Goal: Task Accomplishment & Management: Manage account settings

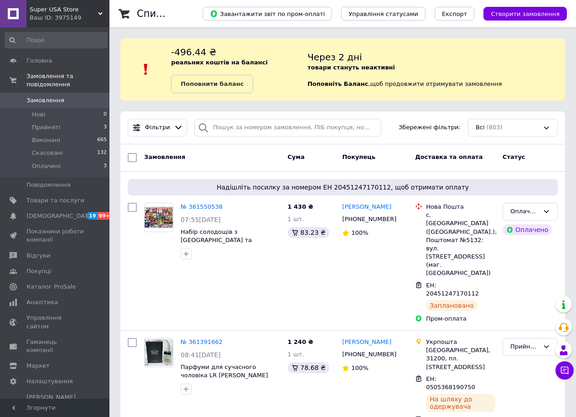
click at [99, 11] on div "Super USA Store Ваш ID: 3975149" at bounding box center [67, 13] width 83 height 27
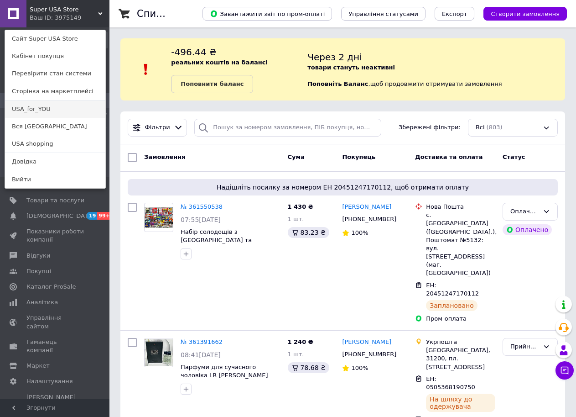
click at [63, 109] on link "USA_for_YOU" at bounding box center [55, 108] width 100 height 17
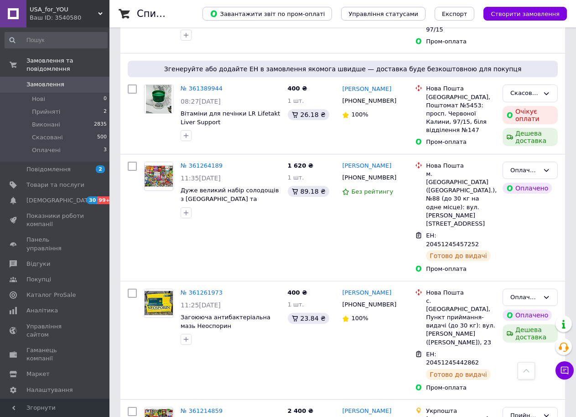
scroll to position [261, 0]
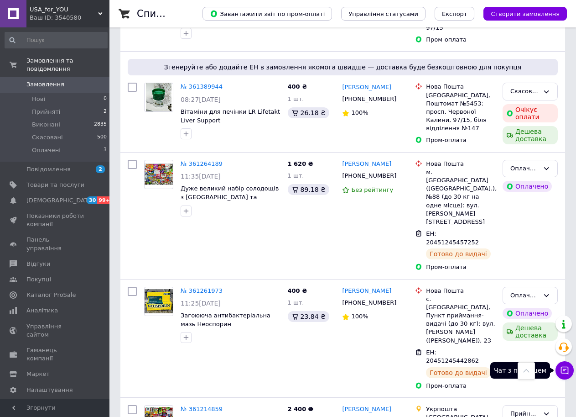
click at [566, 369] on icon at bounding box center [565, 370] width 8 height 8
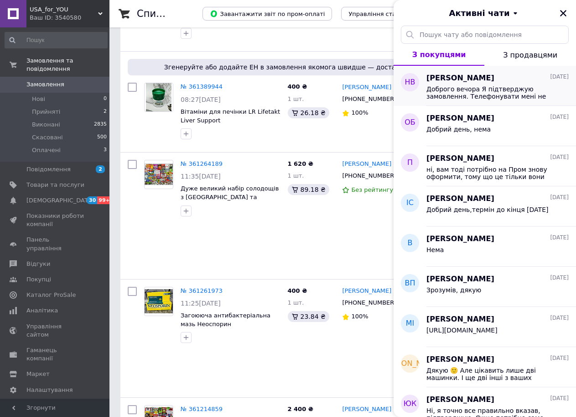
click at [530, 98] on span "Доброго вечора Я підтверджую замовлення. Телефонувати мені не потрібно." at bounding box center [492, 92] width 130 height 15
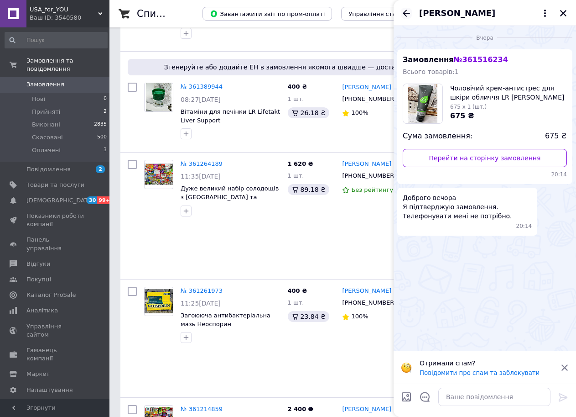
click at [408, 16] on icon "Назад" at bounding box center [406, 13] width 11 height 11
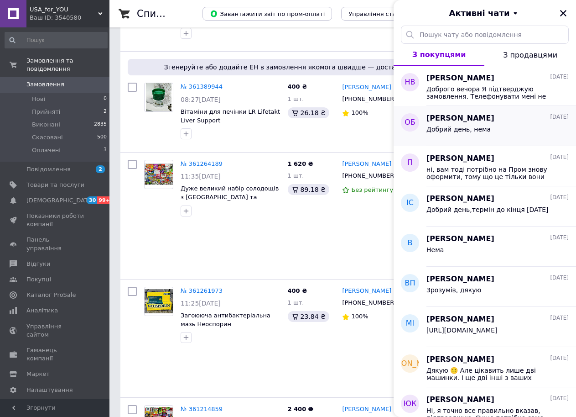
click at [468, 129] on span "Добрий день, нема" at bounding box center [459, 128] width 64 height 7
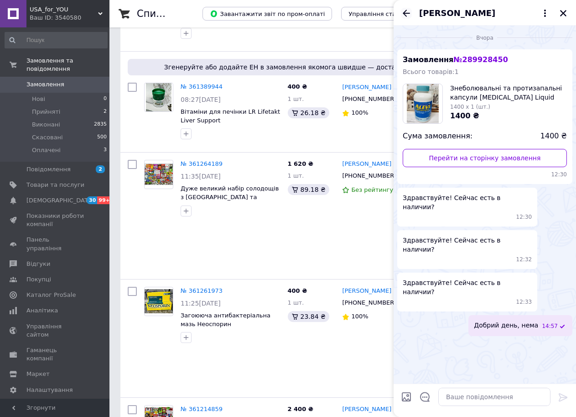
click at [406, 11] on icon "Назад" at bounding box center [406, 13] width 7 height 7
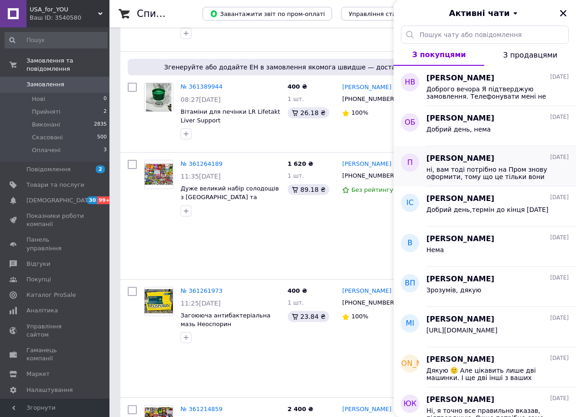
click at [528, 172] on span "ні, вам тоді потрібно на Пром знову оформити, тому що це тільки вони дають різн…" at bounding box center [492, 173] width 130 height 15
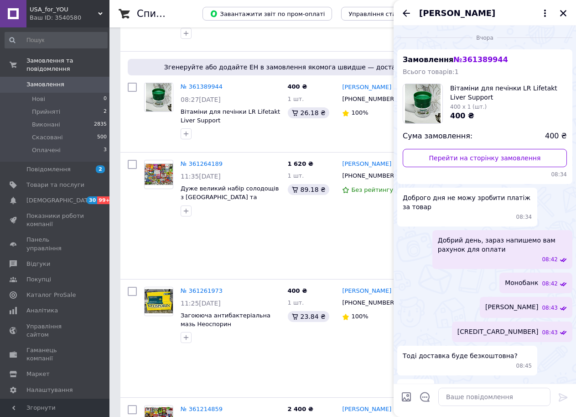
scroll to position [62, 0]
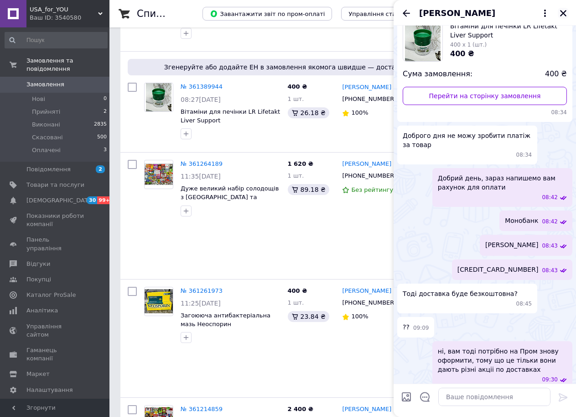
click at [561, 10] on icon "Закрити" at bounding box center [563, 13] width 8 height 8
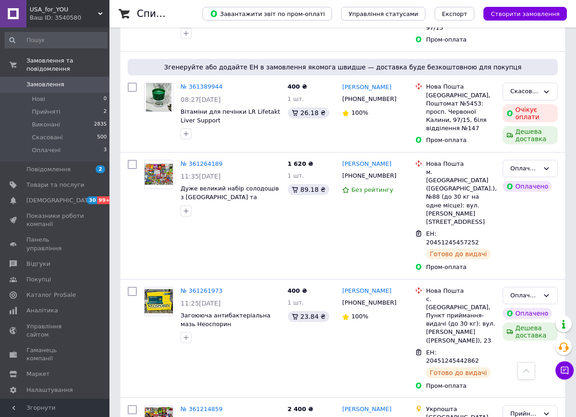
click at [98, 10] on div "USA_for_YOU Ваш ID: 3540580" at bounding box center [67, 13] width 83 height 27
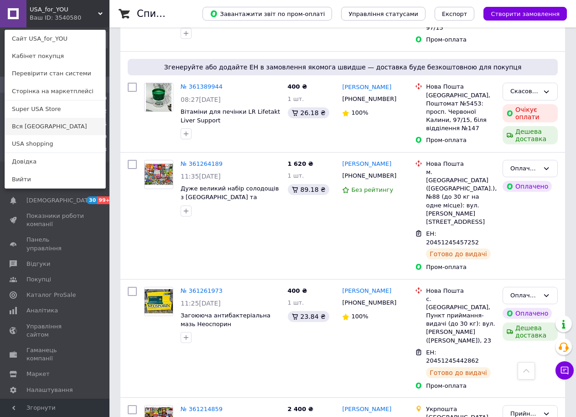
click at [41, 131] on link "Вся [GEOGRAPHIC_DATA]" at bounding box center [55, 126] width 100 height 17
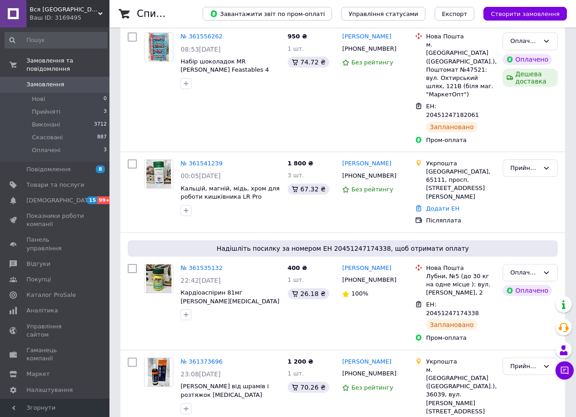
scroll to position [184, 0]
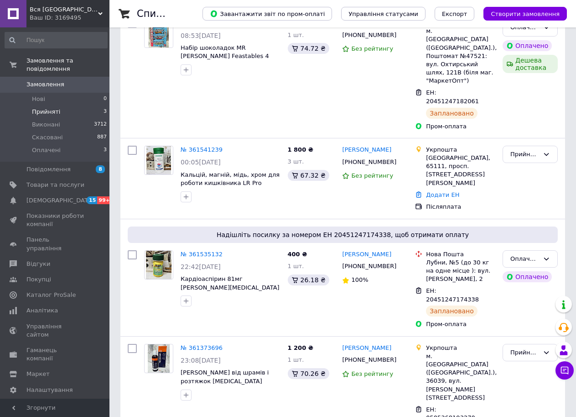
click at [88, 105] on li "Прийняті 3" at bounding box center [56, 111] width 112 height 13
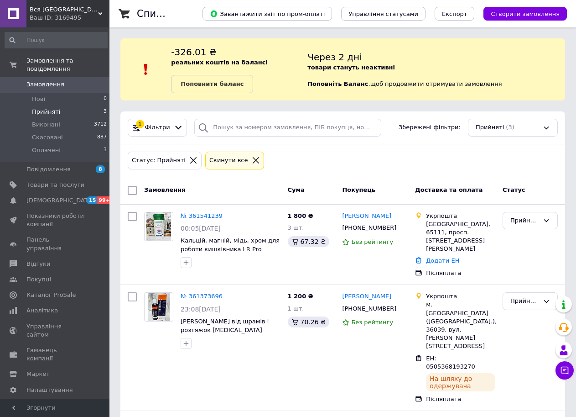
click at [104, 10] on div "Вся Америка Ваш ID: 3169495" at bounding box center [67, 13] width 83 height 27
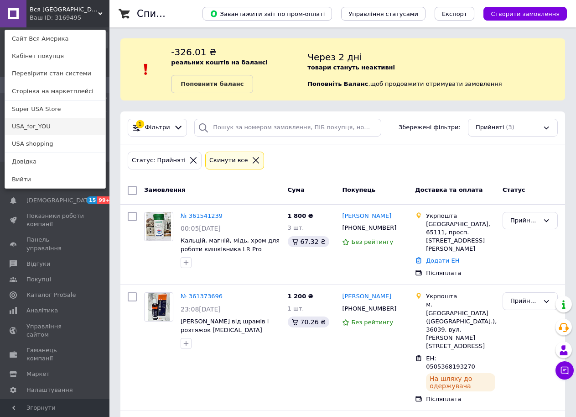
click at [48, 127] on link "USA_for_YOU" at bounding box center [55, 126] width 100 height 17
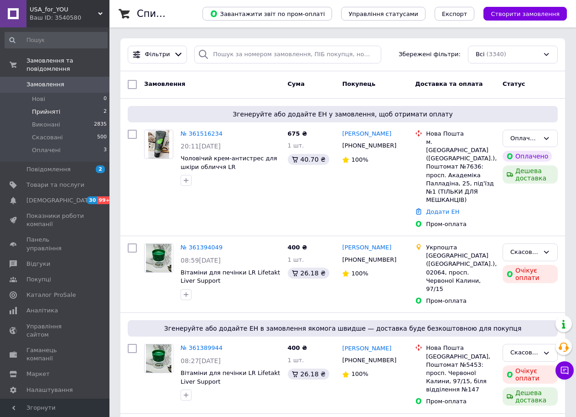
click at [95, 105] on li "Прийняті 2" at bounding box center [56, 111] width 112 height 13
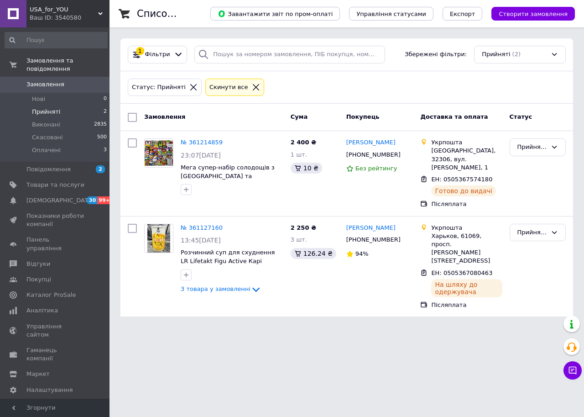
drag, startPoint x: 101, startPoint y: 7, endPoint x: 94, endPoint y: 13, distance: 9.1
click at [101, 7] on div "USA_for_YOU Ваш ID: 3540580" at bounding box center [67, 13] width 83 height 27
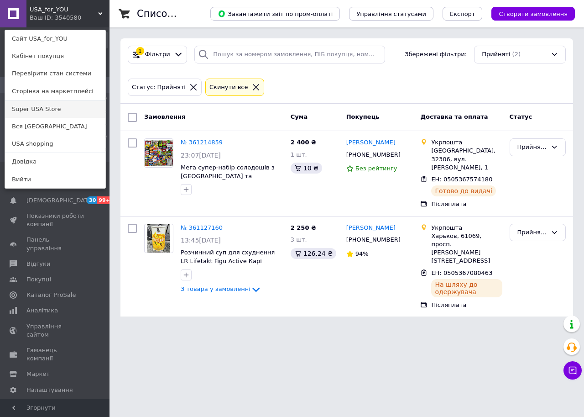
click at [67, 110] on link "Super USA Store" at bounding box center [55, 108] width 100 height 17
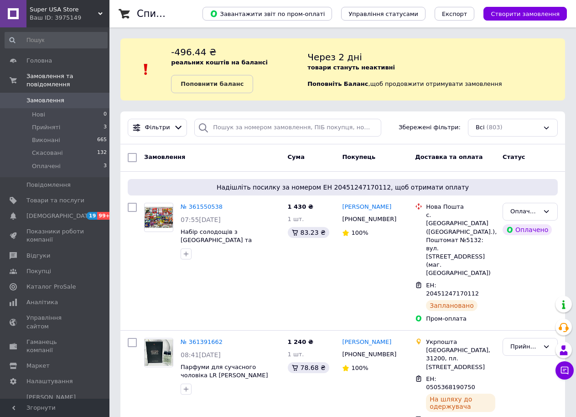
click at [96, 11] on span "Super USA Store" at bounding box center [64, 9] width 68 height 8
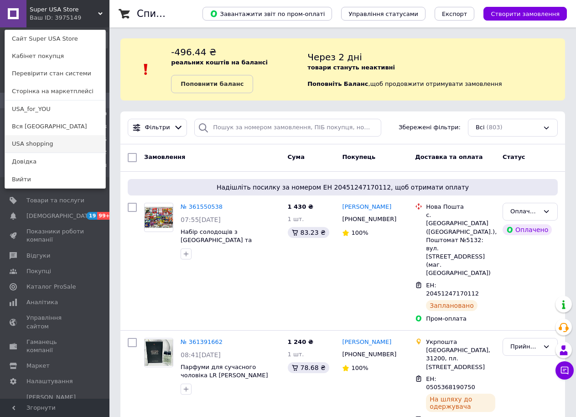
click at [50, 146] on link "USA shopping" at bounding box center [55, 143] width 100 height 17
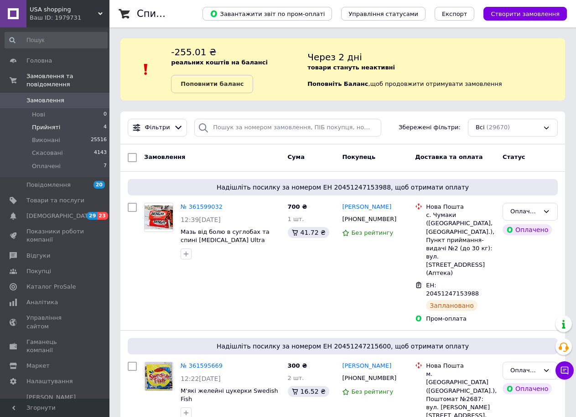
click at [99, 121] on li "Прийняті 4" at bounding box center [56, 127] width 112 height 13
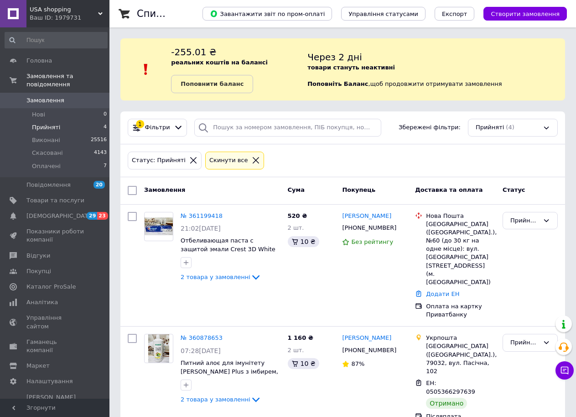
click at [97, 9] on span "USA shopping" at bounding box center [64, 9] width 68 height 8
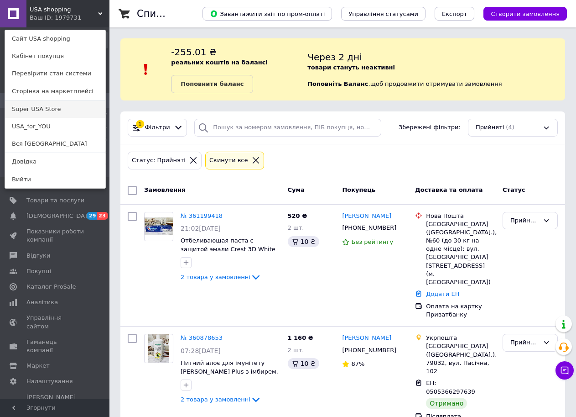
click at [69, 108] on link "Super USA Store" at bounding box center [55, 108] width 100 height 17
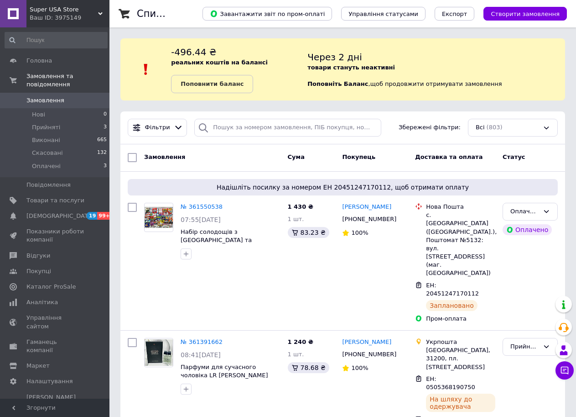
click at [97, 9] on span "Super USA Store" at bounding box center [64, 9] width 68 height 8
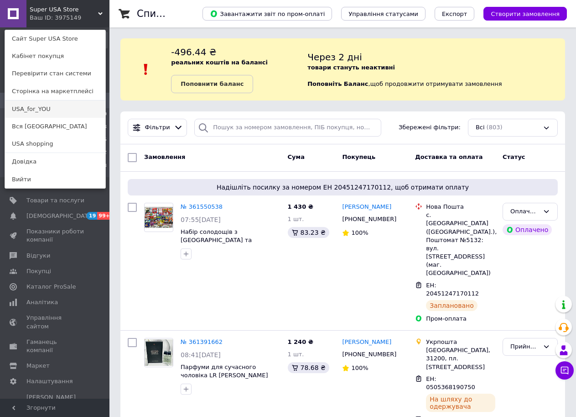
click at [66, 111] on link "USA_for_YOU" at bounding box center [55, 108] width 100 height 17
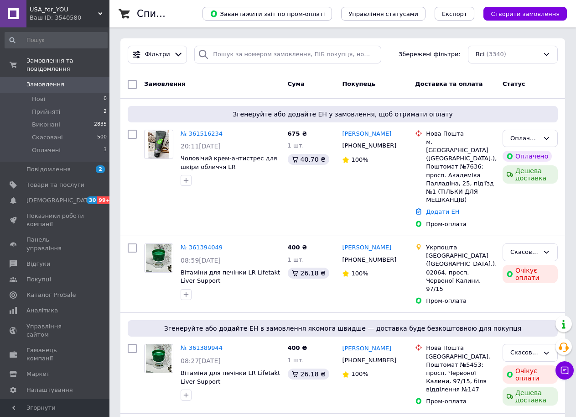
click at [100, 13] on use at bounding box center [100, 13] width 5 height 3
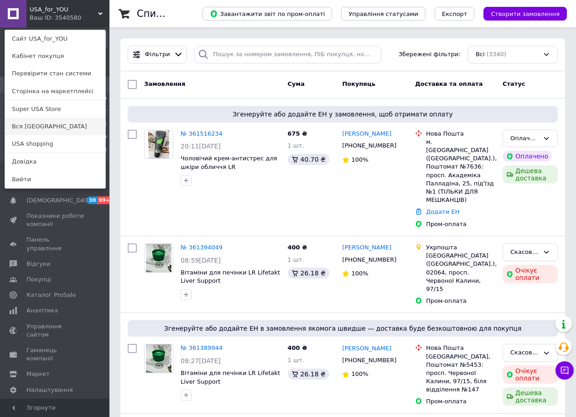
click at [51, 128] on link "Вся [GEOGRAPHIC_DATA]" at bounding box center [55, 126] width 100 height 17
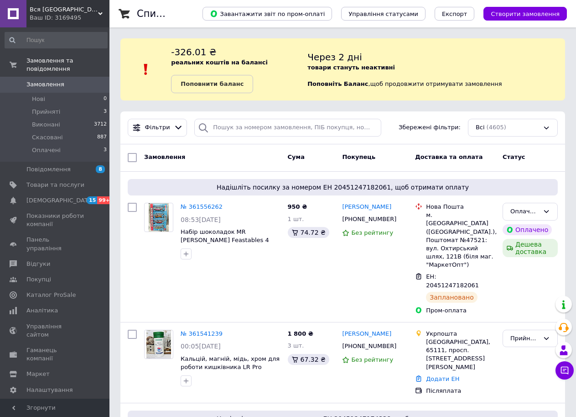
click at [100, 10] on div "Вся Америка Ваш ID: 3169495" at bounding box center [67, 13] width 83 height 27
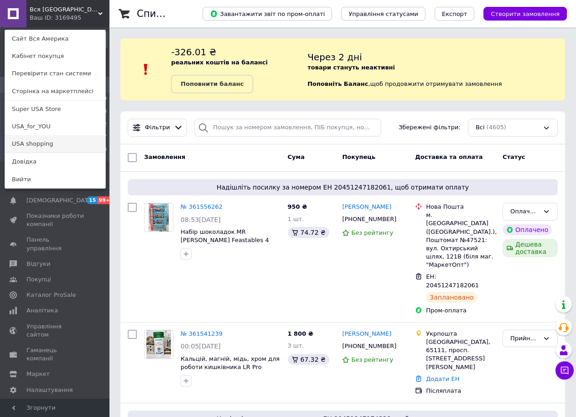
click at [62, 146] on link "USA shopping" at bounding box center [55, 143] width 100 height 17
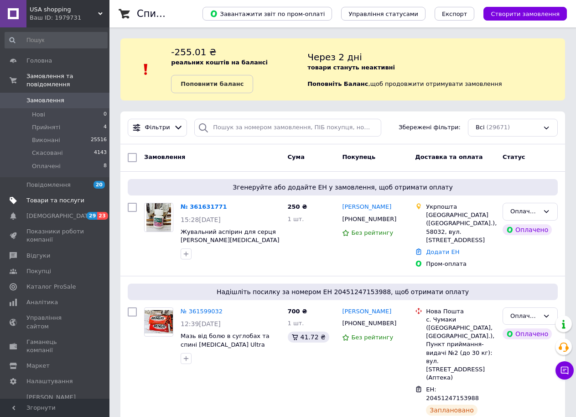
click at [80, 196] on span "Товари та послуги" at bounding box center [55, 200] width 58 height 8
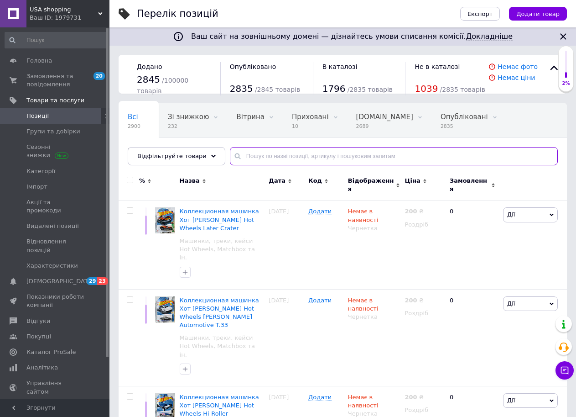
click at [260, 158] on input "text" at bounding box center [394, 156] width 328 height 18
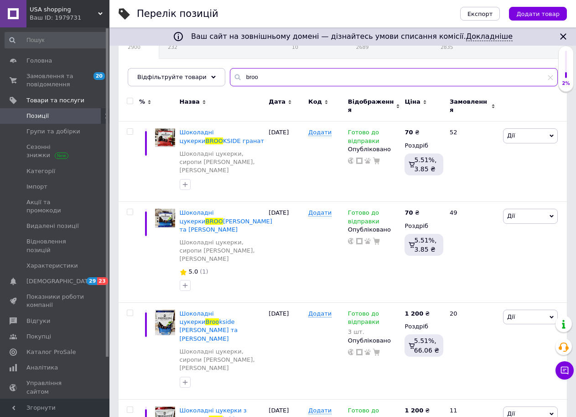
scroll to position [87, 0]
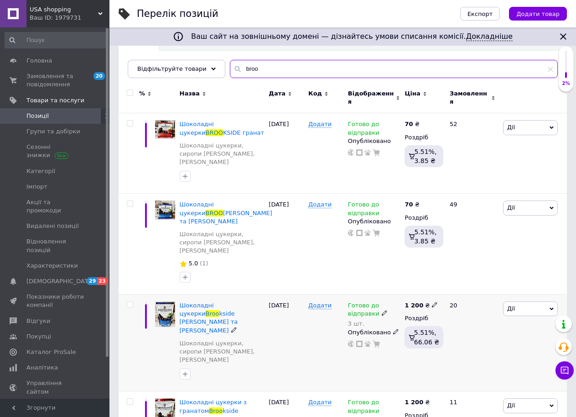
type input "broo"
click at [382, 310] on use at bounding box center [384, 312] width 5 height 5
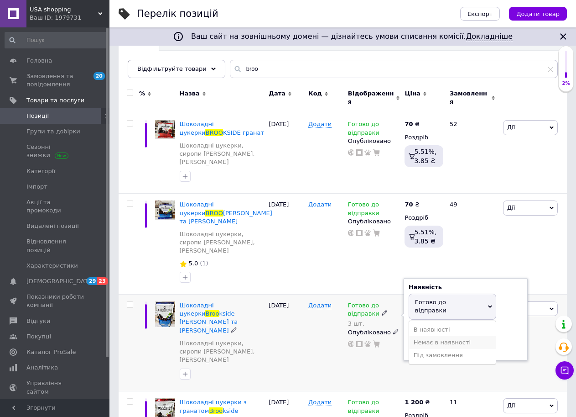
click at [439, 336] on li "Немає в наявності" at bounding box center [452, 342] width 87 height 13
click at [434, 328] on input "3" at bounding box center [443, 337] width 69 height 18
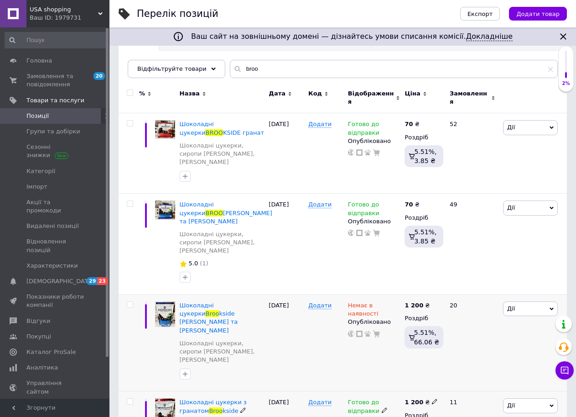
drag, startPoint x: 428, startPoint y: 345, endPoint x: 471, endPoint y: 362, distance: 46.1
click at [433, 398] on div "1 200 ₴" at bounding box center [423, 402] width 37 height 8
drag, startPoint x: 428, startPoint y: 346, endPoint x: 432, endPoint y: 345, distance: 4.8
click at [432, 398] on icon at bounding box center [434, 400] width 5 height 5
drag, startPoint x: 392, startPoint y: 333, endPoint x: 407, endPoint y: 343, distance: 17.8
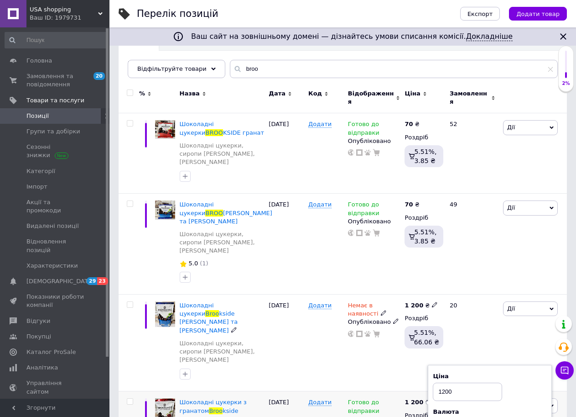
click at [393, 333] on div "Немає в наявності Опубліковано" at bounding box center [374, 342] width 57 height 97
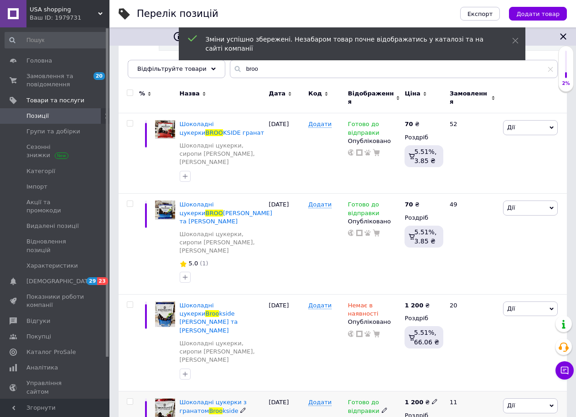
click at [382, 407] on use at bounding box center [384, 409] width 5 height 5
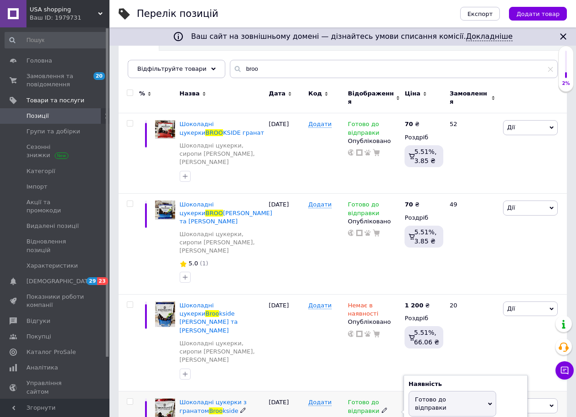
click at [75, 85] on span "Замовлення та повідомлення" at bounding box center [55, 80] width 58 height 16
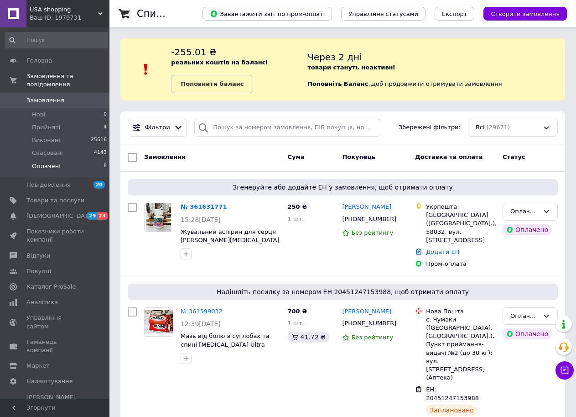
click at [93, 160] on li "Оплачені 8" at bounding box center [56, 168] width 112 height 17
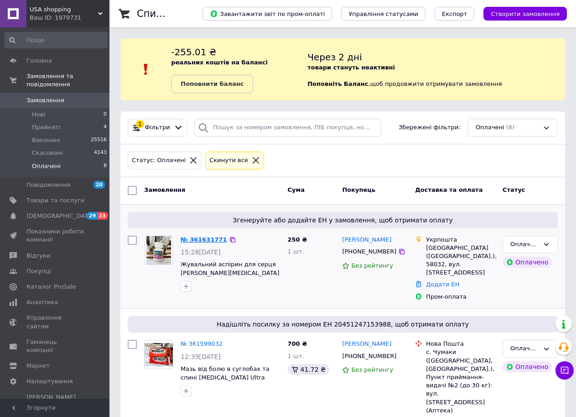
click at [202, 238] on link "№ 361631771" at bounding box center [204, 239] width 47 height 7
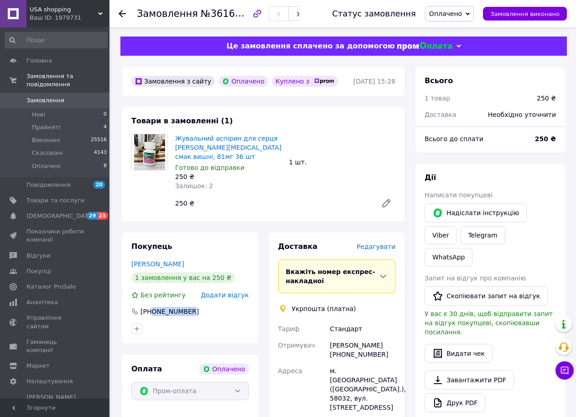
drag, startPoint x: 187, startPoint y: 303, endPoint x: 154, endPoint y: 301, distance: 33.4
click at [153, 307] on div "[PHONE_NUMBER]" at bounding box center [170, 311] width 60 height 9
copy div "0954386110"
drag, startPoint x: 169, startPoint y: 256, endPoint x: 130, endPoint y: 254, distance: 38.4
click at [130, 254] on div "Покупець Тігай Марія 1 замовлення у вас на 250 ₴ Без рейтингу Додати відгук +38…" at bounding box center [190, 287] width 136 height 111
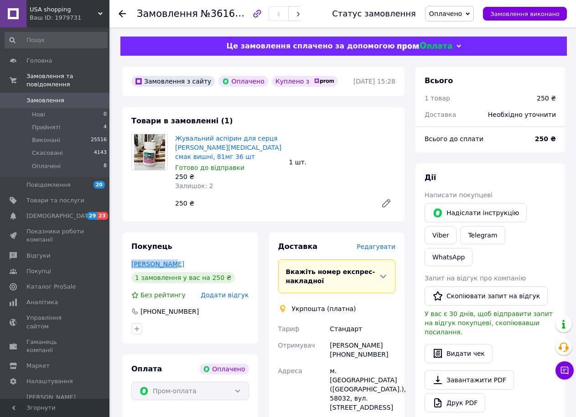
copy link "Тігай Марія"
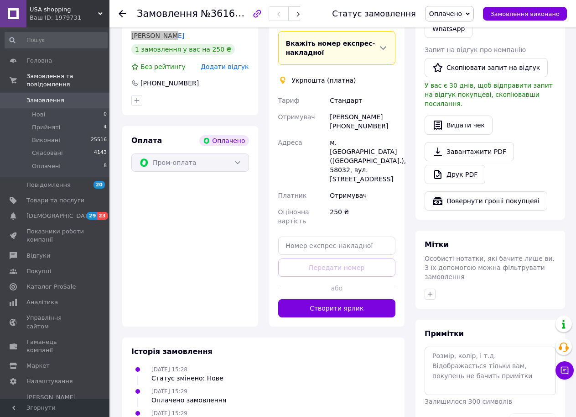
scroll to position [229, 0]
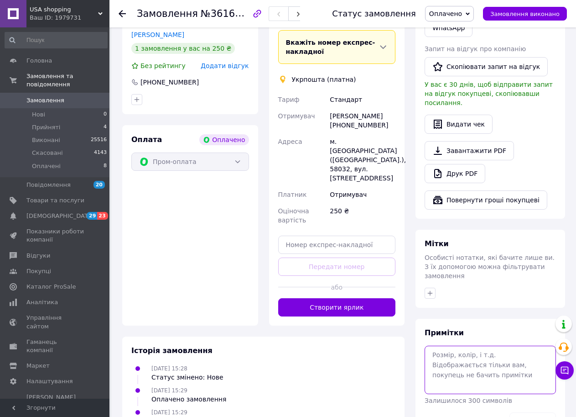
click at [461, 345] on textarea at bounding box center [490, 369] width 131 height 48
paste textarea "0505368939646"
type textarea "оплачено 0505368939646"
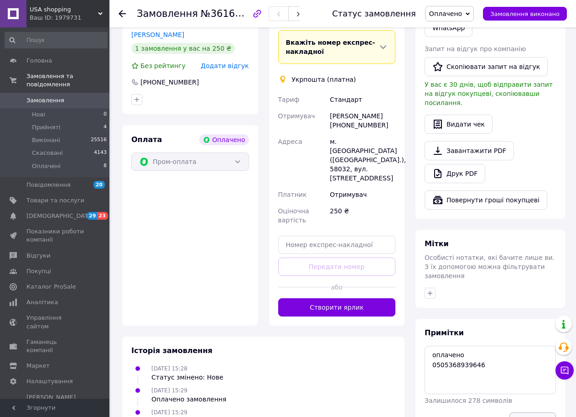
click at [541, 412] on button "Зберегти" at bounding box center [533, 421] width 47 height 18
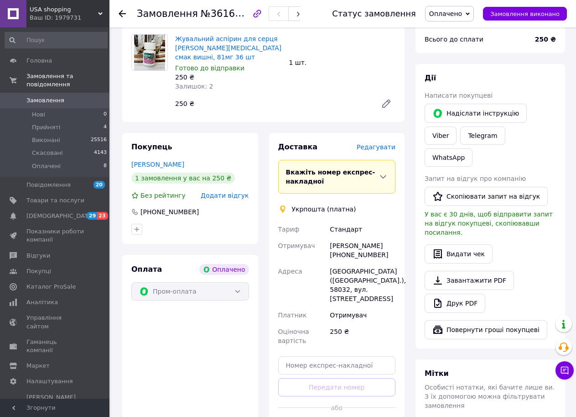
scroll to position [0, 0]
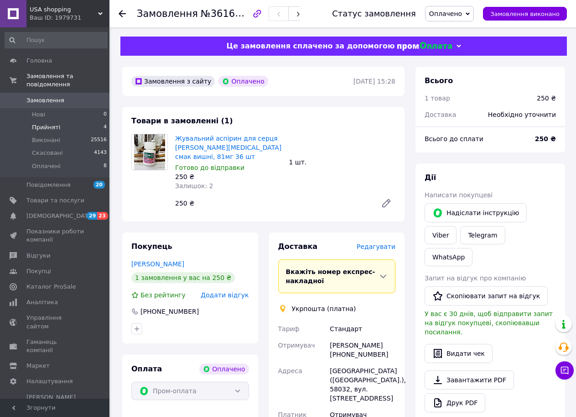
click at [87, 121] on li "Прийняті 4" at bounding box center [56, 127] width 112 height 13
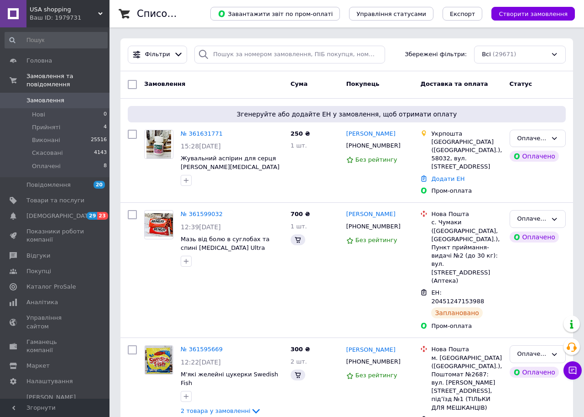
click at [98, 11] on span "USA shopping" at bounding box center [64, 9] width 68 height 8
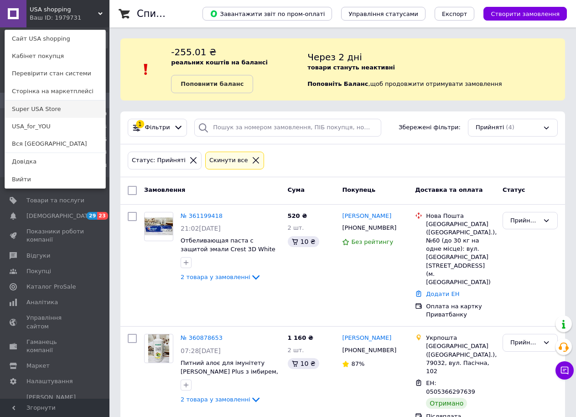
click at [57, 106] on link "Super USA Store" at bounding box center [55, 108] width 100 height 17
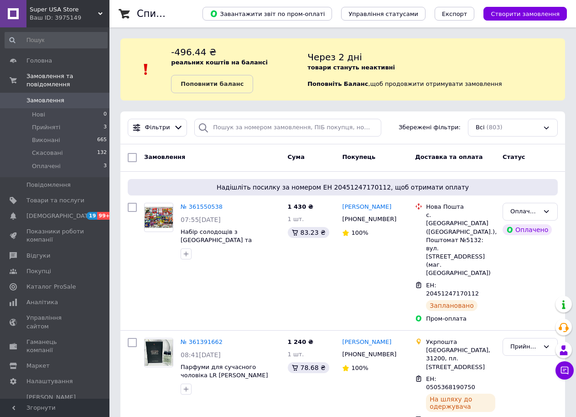
drag, startPoint x: 89, startPoint y: 12, endPoint x: 65, endPoint y: 80, distance: 72.0
click at [85, 15] on div "Super USA Store Ваш ID: 3975149" at bounding box center [67, 13] width 83 height 27
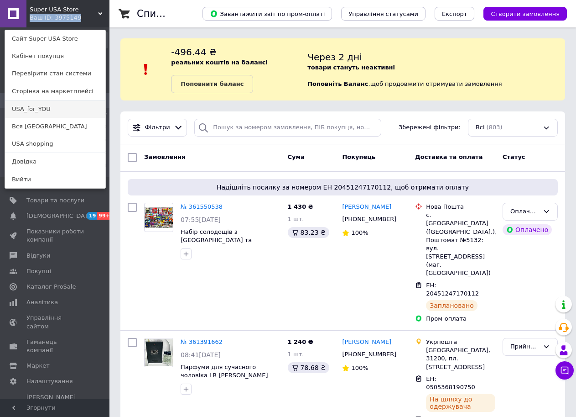
click at [60, 114] on link "USA_for_YOU" at bounding box center [55, 108] width 100 height 17
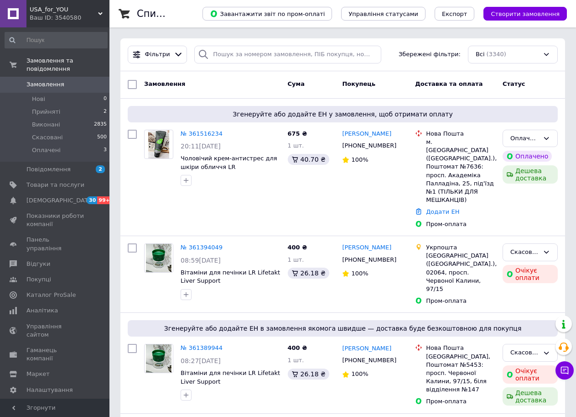
click at [101, 11] on div "USA_for_YOU Ваш ID: 3540580" at bounding box center [67, 13] width 83 height 27
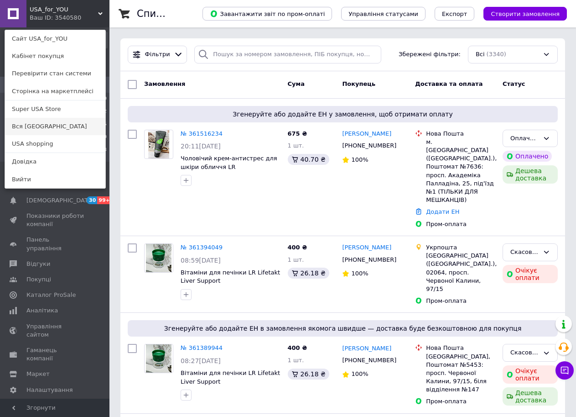
click at [46, 126] on link "Вся [GEOGRAPHIC_DATA]" at bounding box center [55, 126] width 100 height 17
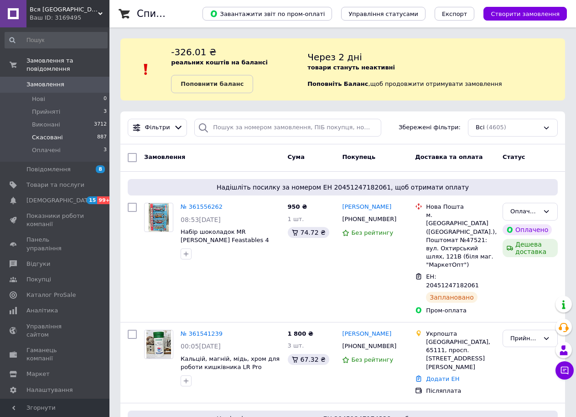
drag, startPoint x: 0, startPoint y: 0, endPoint x: 47, endPoint y: 126, distance: 134.2
drag, startPoint x: 47, startPoint y: 126, endPoint x: 66, endPoint y: 100, distance: 32.3
click at [66, 105] on li "Прийняті 3" at bounding box center [56, 111] width 112 height 13
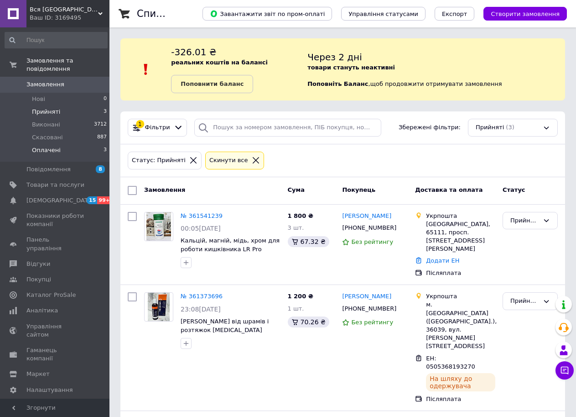
click at [97, 144] on li "Оплачені 3" at bounding box center [56, 152] width 112 height 17
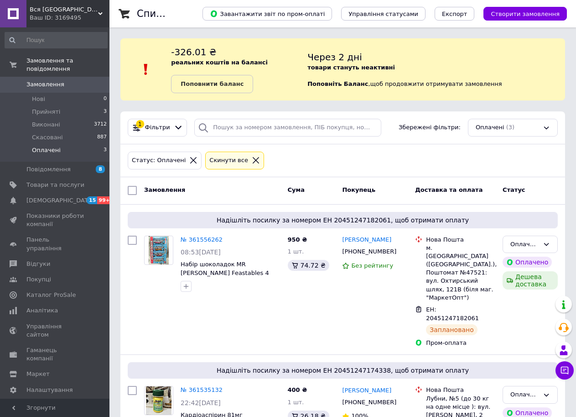
click at [93, 11] on span "Вся [GEOGRAPHIC_DATA]" at bounding box center [64, 9] width 68 height 8
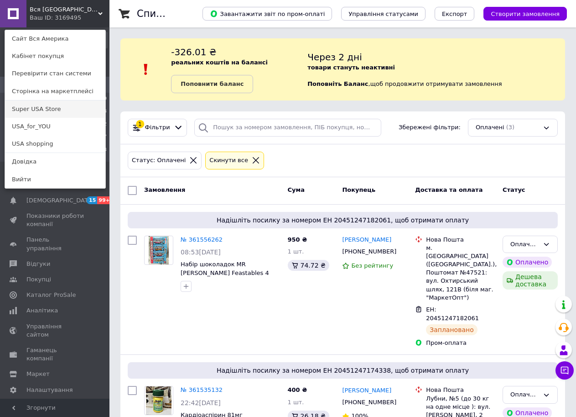
click at [58, 111] on link "Super USA Store" at bounding box center [55, 108] width 100 height 17
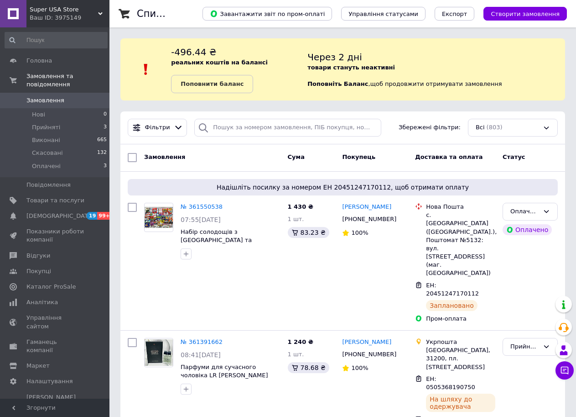
click at [100, 11] on div "Super USA Store Ваш ID: 3975149" at bounding box center [67, 13] width 83 height 27
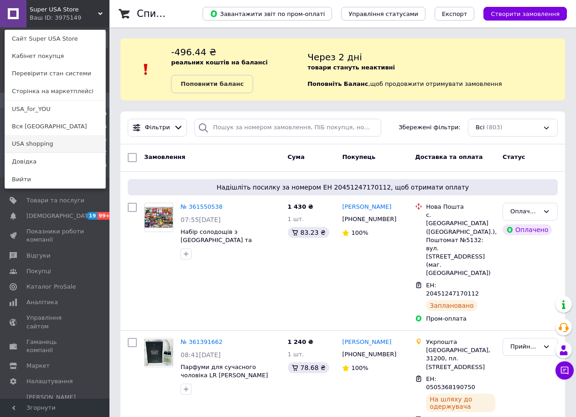
click at [64, 149] on link "USA shopping" at bounding box center [55, 143] width 100 height 17
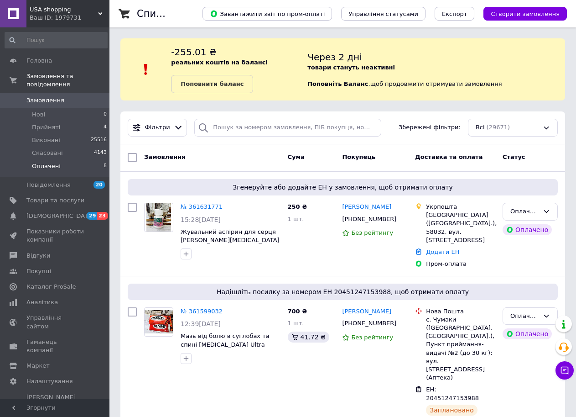
click at [96, 160] on li "Оплачені 8" at bounding box center [56, 168] width 112 height 17
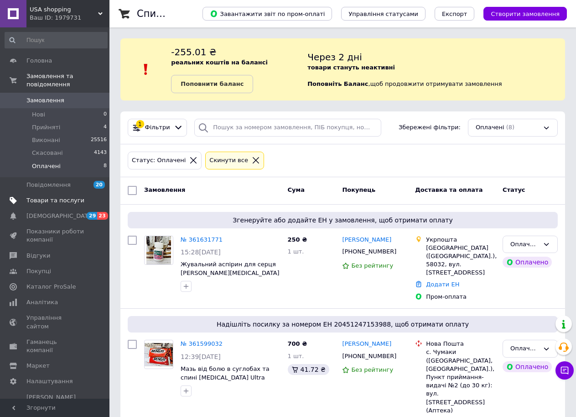
click at [88, 196] on span at bounding box center [96, 200] width 25 height 8
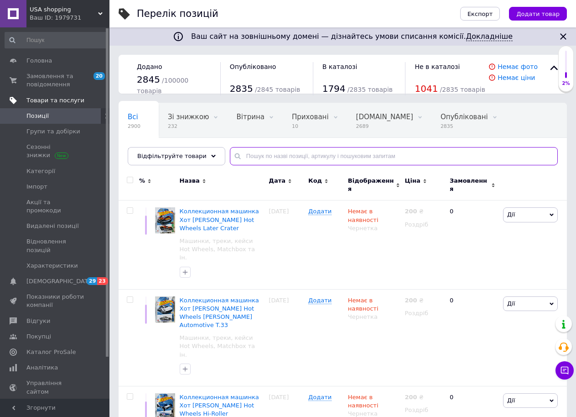
click at [301, 153] on input "text" at bounding box center [394, 156] width 328 height 18
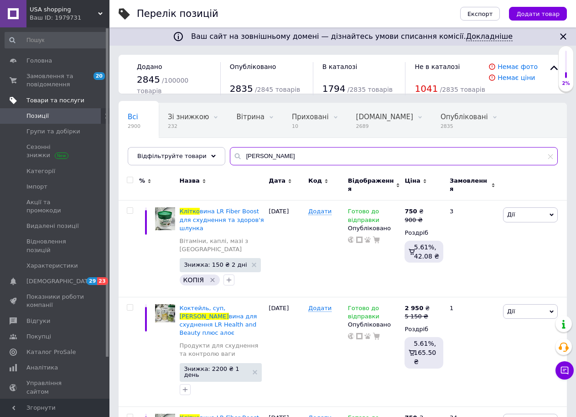
scroll to position [1, 0]
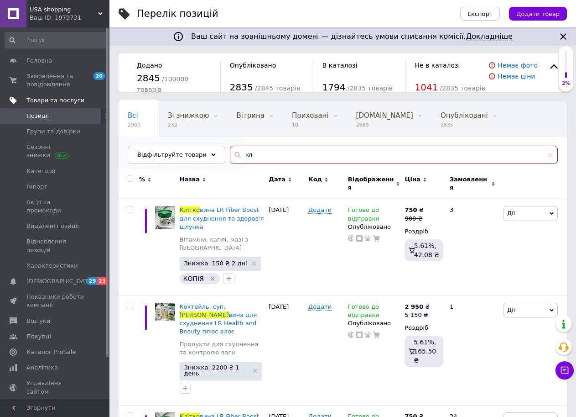
type input "к"
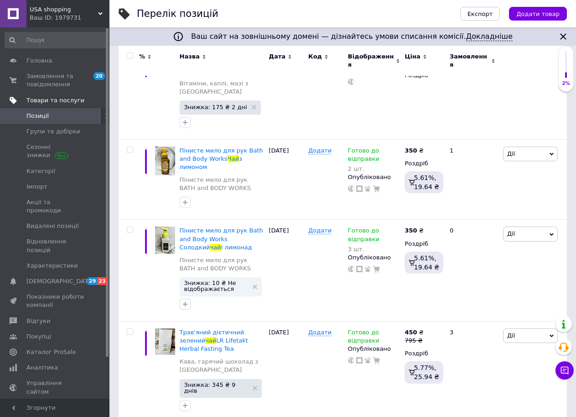
scroll to position [177, 0]
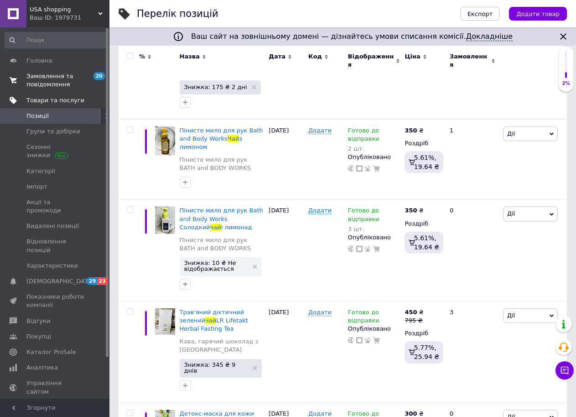
type input "чай"
click at [76, 80] on span "Замовлення та повідомлення" at bounding box center [55, 80] width 58 height 16
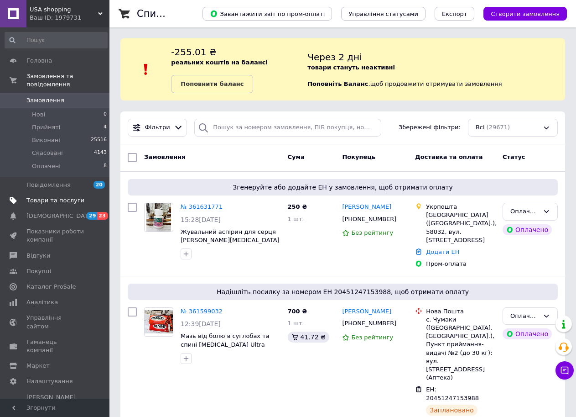
click at [97, 10] on span "USA shopping" at bounding box center [64, 9] width 68 height 8
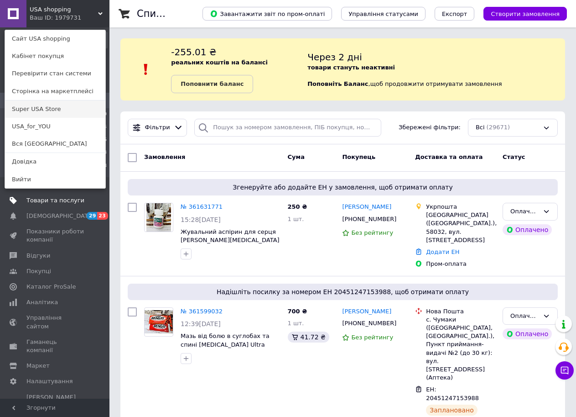
click at [64, 107] on link "Super USA Store" at bounding box center [55, 108] width 100 height 17
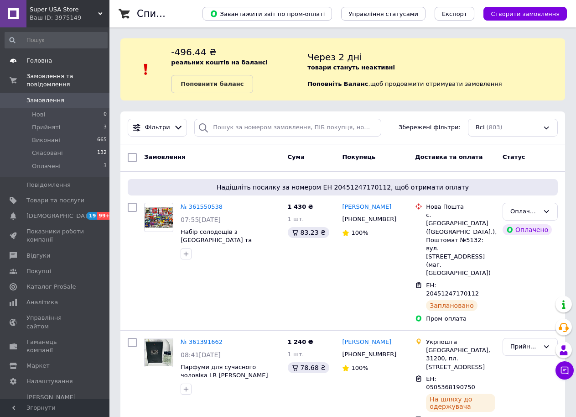
drag, startPoint x: 0, startPoint y: 0, endPoint x: 103, endPoint y: 59, distance: 118.9
click at [64, 108] on li "Нові 0" at bounding box center [56, 114] width 112 height 13
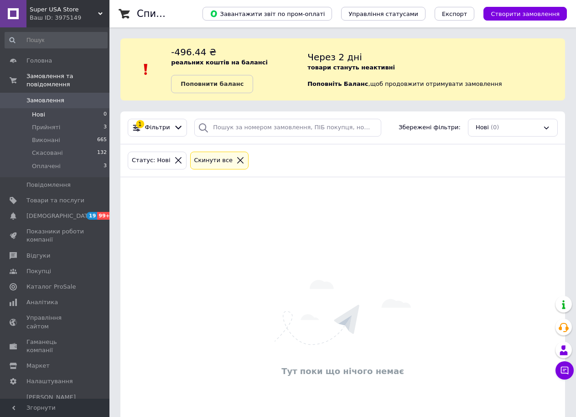
click at [104, 10] on div "Super USA Store Ваш ID: 3975149" at bounding box center [67, 13] width 83 height 27
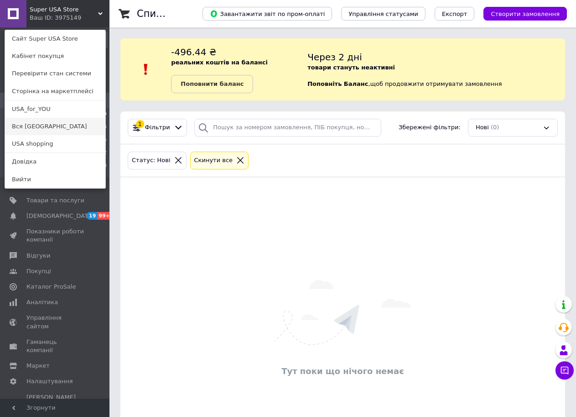
click at [57, 125] on link "Вся [GEOGRAPHIC_DATA]" at bounding box center [55, 126] width 100 height 17
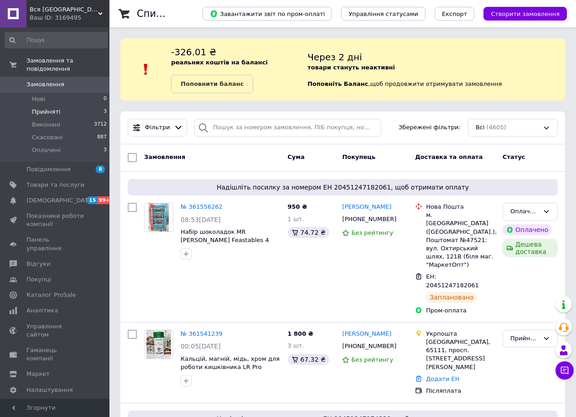
click at [86, 105] on li "Прийняті 3" at bounding box center [56, 111] width 112 height 13
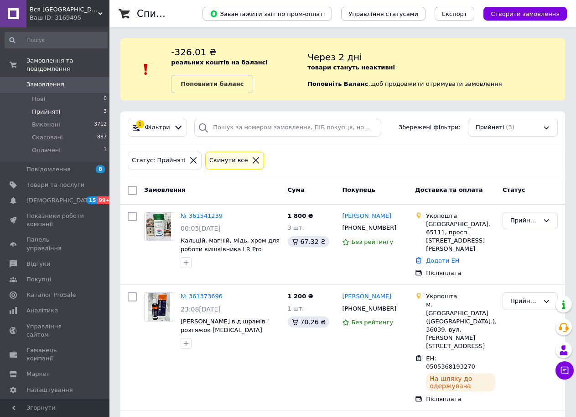
click at [92, 105] on li "Прийняті 3" at bounding box center [56, 111] width 112 height 13
click at [102, 13] on use at bounding box center [100, 13] width 5 height 3
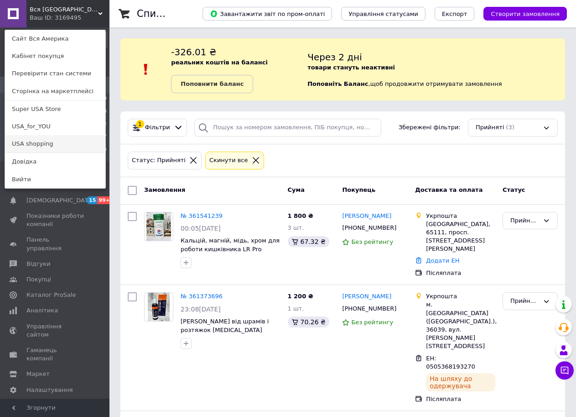
click at [59, 141] on link "USA shopping" at bounding box center [55, 143] width 100 height 17
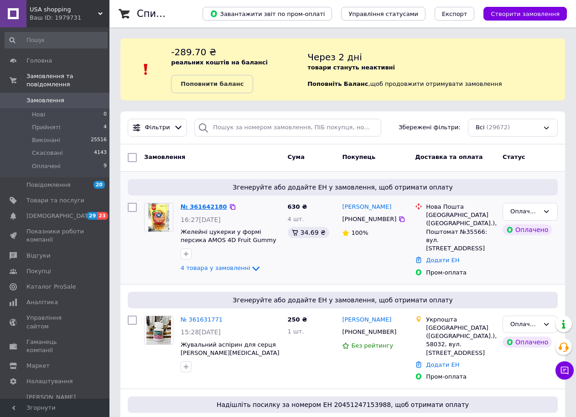
click at [207, 203] on link "№ 361642180" at bounding box center [204, 206] width 47 height 7
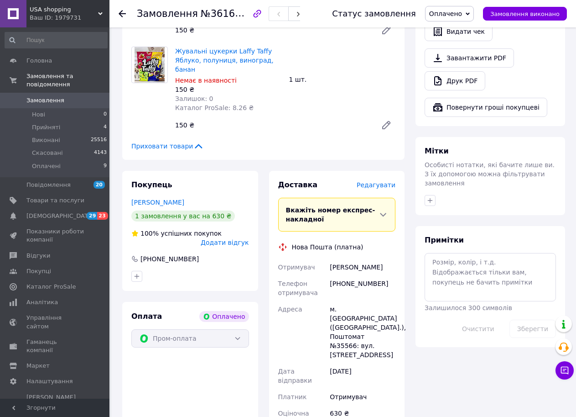
scroll to position [355, 0]
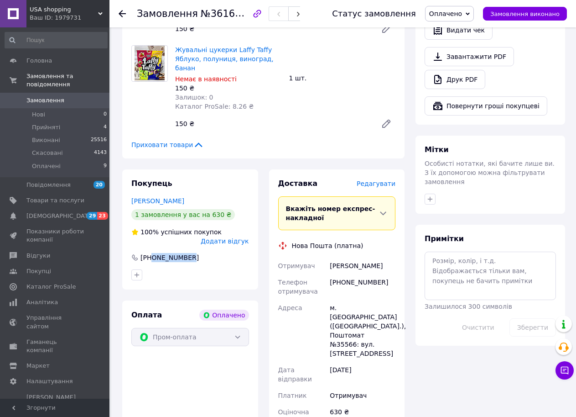
drag, startPoint x: 190, startPoint y: 239, endPoint x: 151, endPoint y: 238, distance: 38.3
click at [151, 253] on div "+380974270794" at bounding box center [190, 257] width 120 height 9
copy div "0974270794"
drag, startPoint x: 187, startPoint y: 183, endPoint x: 139, endPoint y: 181, distance: 47.5
click at [131, 196] on div "Салімова Олена" at bounding box center [190, 200] width 118 height 9
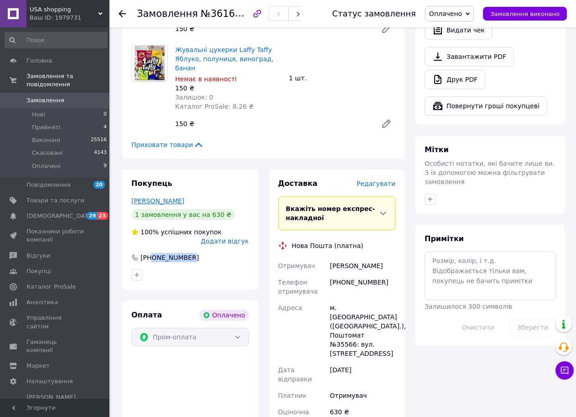
copy link "Салімова Олена"
click at [441, 251] on textarea at bounding box center [490, 275] width 131 height 48
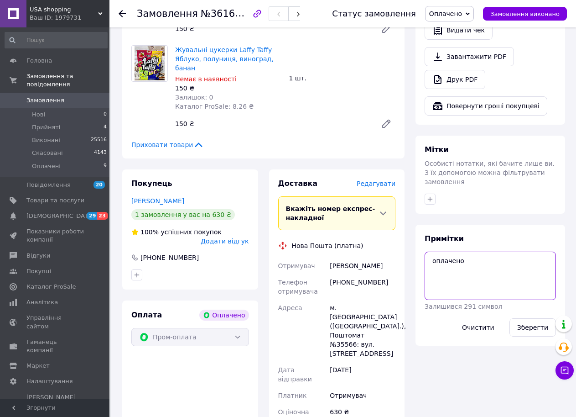
paste textarea "20451247360342"
type textarea "оплачено 20451247360342"
click at [535, 318] on button "Зберегти" at bounding box center [533, 327] width 47 height 18
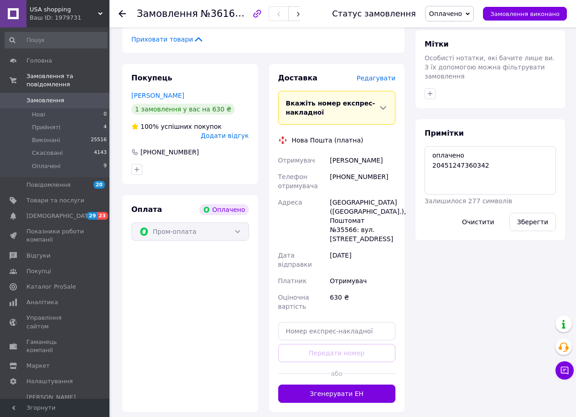
scroll to position [479, 0]
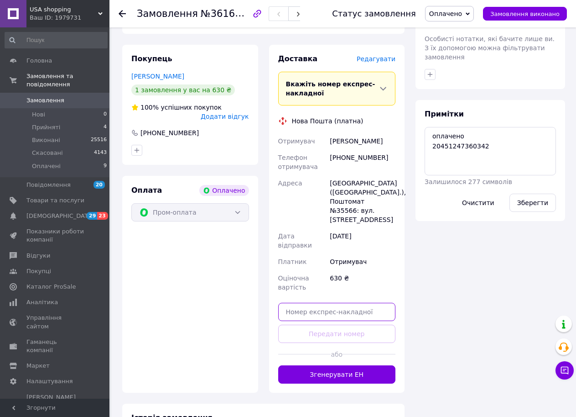
paste input "20451247360342"
type input "20451247360342"
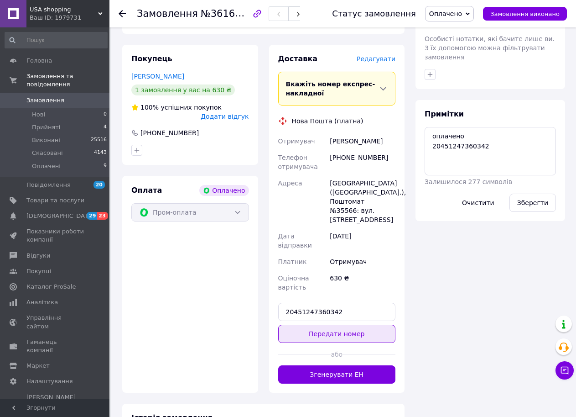
click at [363, 324] on button "Передати номер" at bounding box center [337, 333] width 118 height 18
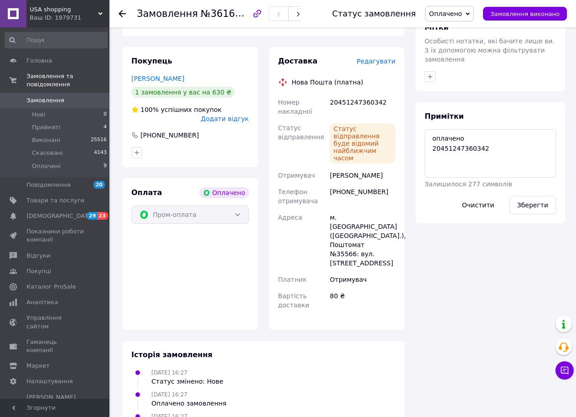
scroll to position [0, 0]
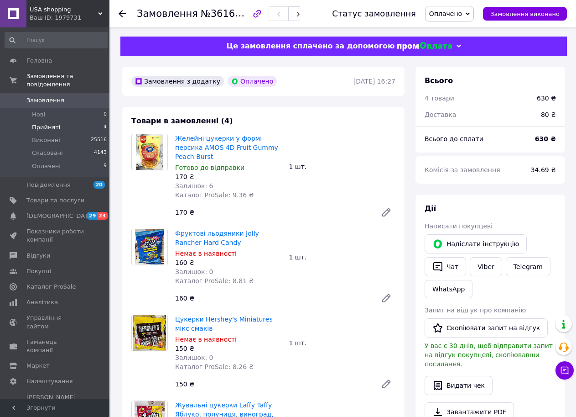
click at [94, 121] on li "Прийняті 4" at bounding box center [56, 127] width 112 height 13
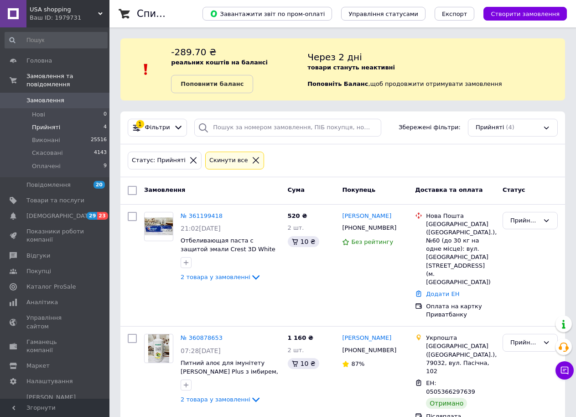
click at [95, 121] on li "Прийняті 4" at bounding box center [56, 127] width 112 height 13
click at [89, 108] on li "Нові 0" at bounding box center [56, 114] width 112 height 13
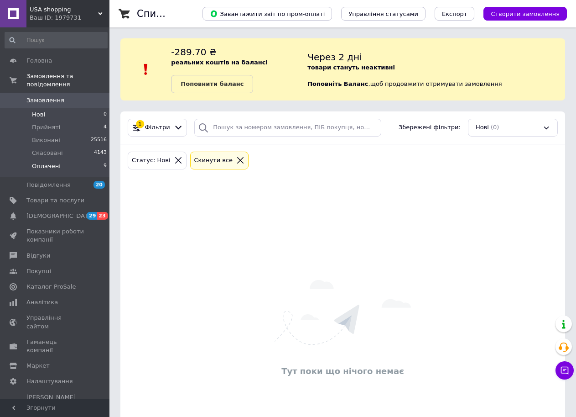
click at [94, 160] on li "Оплачені 9" at bounding box center [56, 168] width 112 height 17
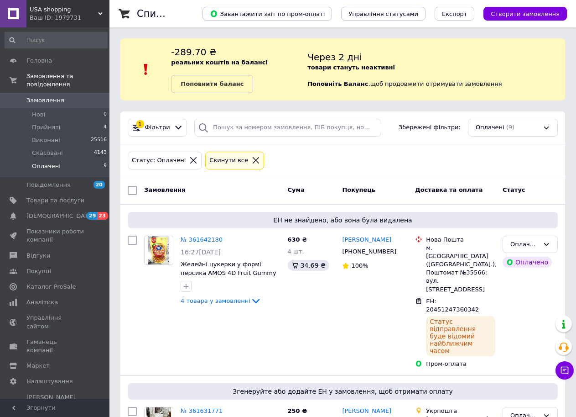
click at [90, 12] on span "USA shopping" at bounding box center [64, 9] width 68 height 8
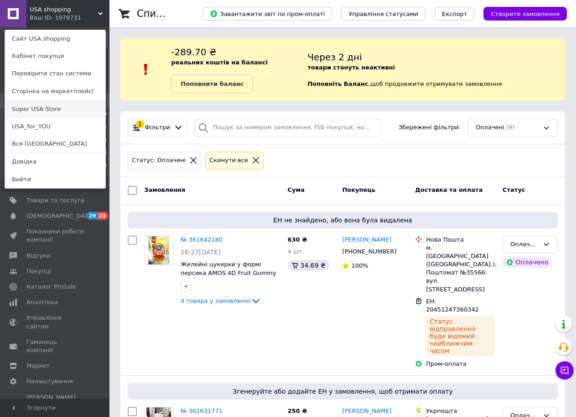
click at [65, 110] on link "Super USA Store" at bounding box center [55, 108] width 100 height 17
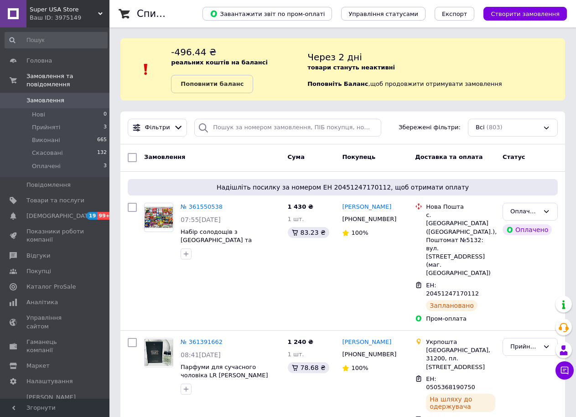
click at [94, 11] on span "Super USA Store" at bounding box center [64, 9] width 68 height 8
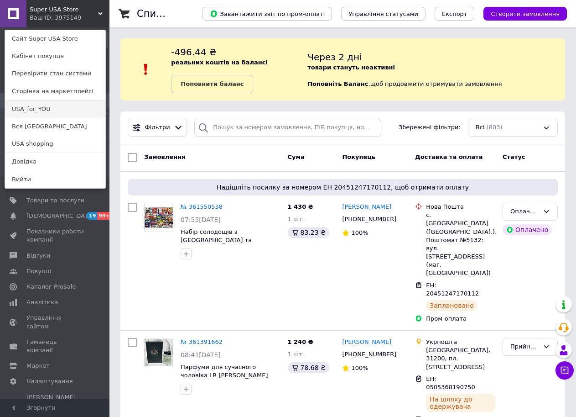
click at [69, 105] on link "USA_for_YOU" at bounding box center [55, 108] width 100 height 17
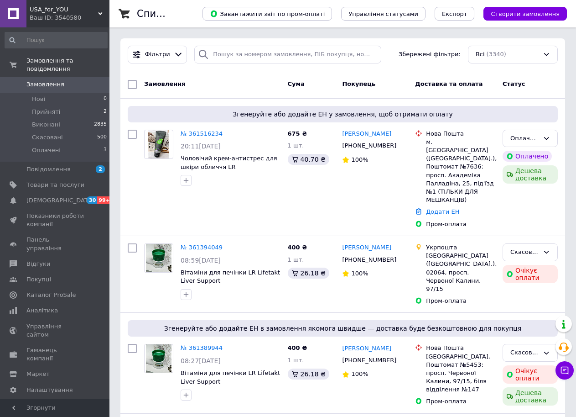
click at [92, 9] on span "USA_for_YOU" at bounding box center [64, 9] width 68 height 8
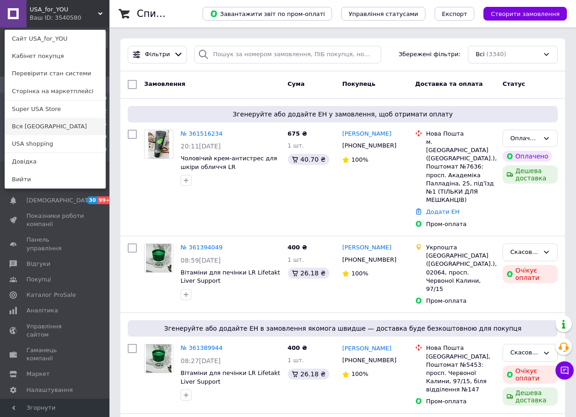
click at [61, 124] on link "Вся [GEOGRAPHIC_DATA]" at bounding box center [55, 126] width 100 height 17
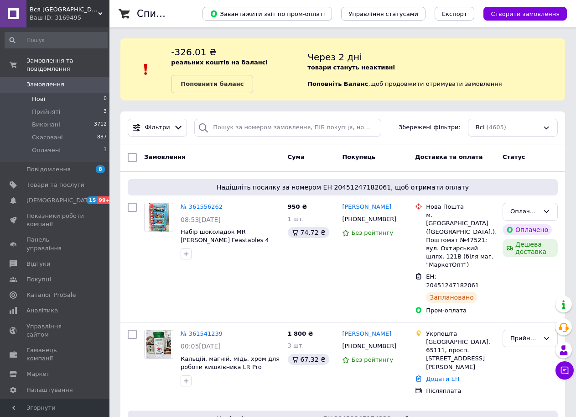
click at [99, 93] on li "Нові 0" at bounding box center [56, 99] width 112 height 13
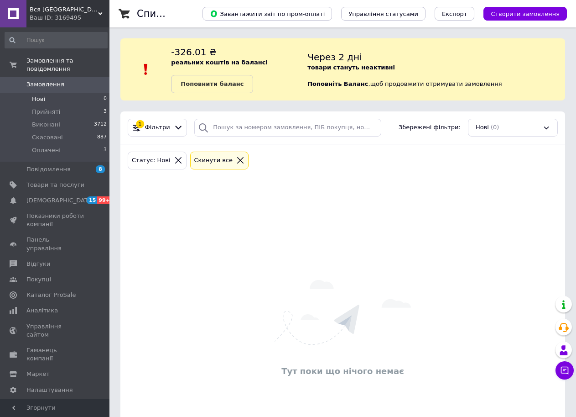
click at [97, 14] on div "Ваш ID: 3169495" at bounding box center [70, 18] width 80 height 8
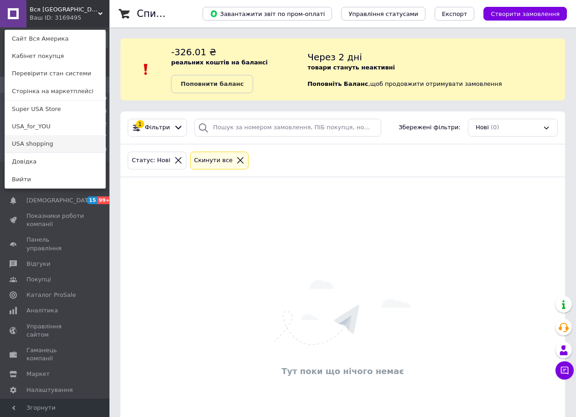
click at [45, 143] on link "USA shopping" at bounding box center [55, 143] width 100 height 17
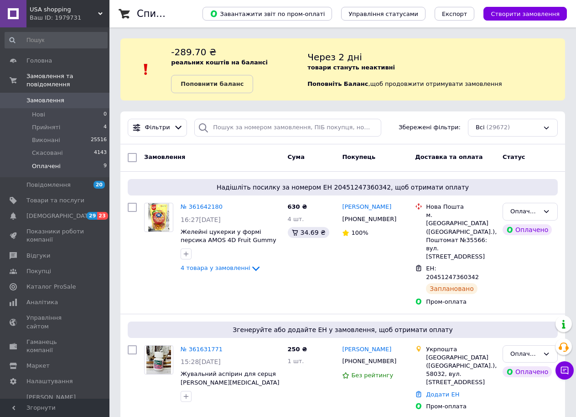
drag, startPoint x: 94, startPoint y: 156, endPoint x: 102, endPoint y: 156, distance: 8.2
click at [94, 160] on li "Оплачені 9" at bounding box center [56, 168] width 112 height 17
